Goal: Information Seeking & Learning: Learn about a topic

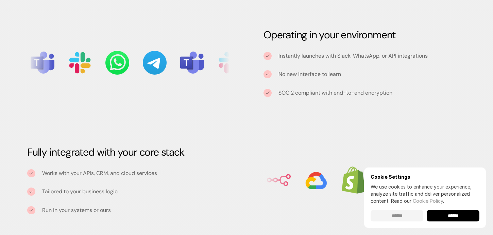
scroll to position [773, 0]
click at [405, 216] on input "******" at bounding box center [396, 216] width 53 height 12
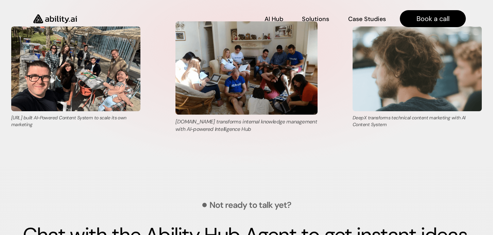
scroll to position [2390, 0]
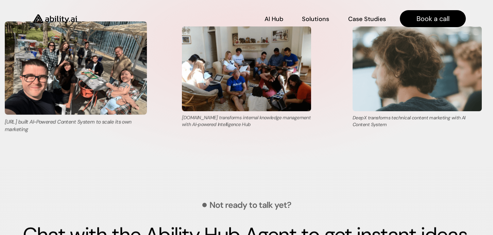
click at [37, 56] on img at bounding box center [76, 67] width 142 height 93
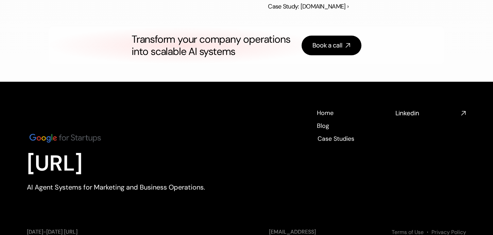
scroll to position [1283, 0]
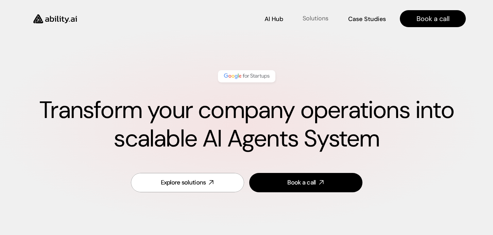
click at [325, 22] on link "Solutions Solutions" at bounding box center [315, 19] width 27 height 12
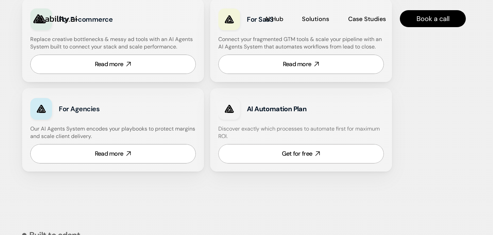
scroll to position [466, 0]
click at [157, 66] on link "Read more" at bounding box center [112, 64] width 165 height 19
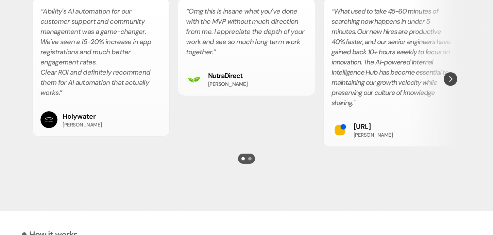
scroll to position [1290, 0]
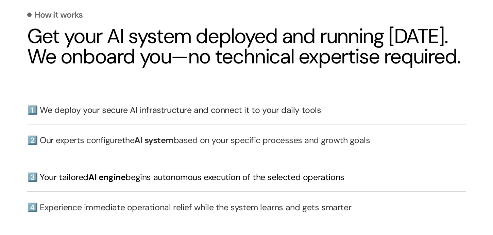
scroll to position [1864, 0]
drag, startPoint x: 51, startPoint y: 40, endPoint x: 206, endPoint y: 107, distance: 169.1
click at [206, 107] on div "How it works Get your AI system deployed and running [DATE]. We onboard you—no …" at bounding box center [246, 180] width 438 height 369
click at [139, 67] on h2 "Get your AI system deployed and running [DATE]. We onboard you—no technical exp…" at bounding box center [246, 46] width 438 height 41
drag, startPoint x: 120, startPoint y: 72, endPoint x: 89, endPoint y: 72, distance: 31.3
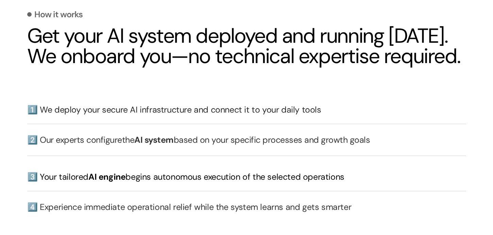
click at [89, 67] on h2 "Get your AI system deployed and running [DATE]. We onboard you—no technical exp…" at bounding box center [246, 46] width 438 height 41
click at [107, 67] on h2 "Get your AI system deployed and running [DATE]. We onboard you—no technical exp…" at bounding box center [246, 46] width 438 height 41
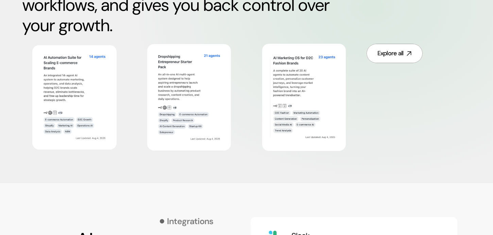
scroll to position [426, 0]
click at [382, 53] on div "Explore all" at bounding box center [390, 53] width 26 height 8
